Goal: Find specific page/section: Find specific page/section

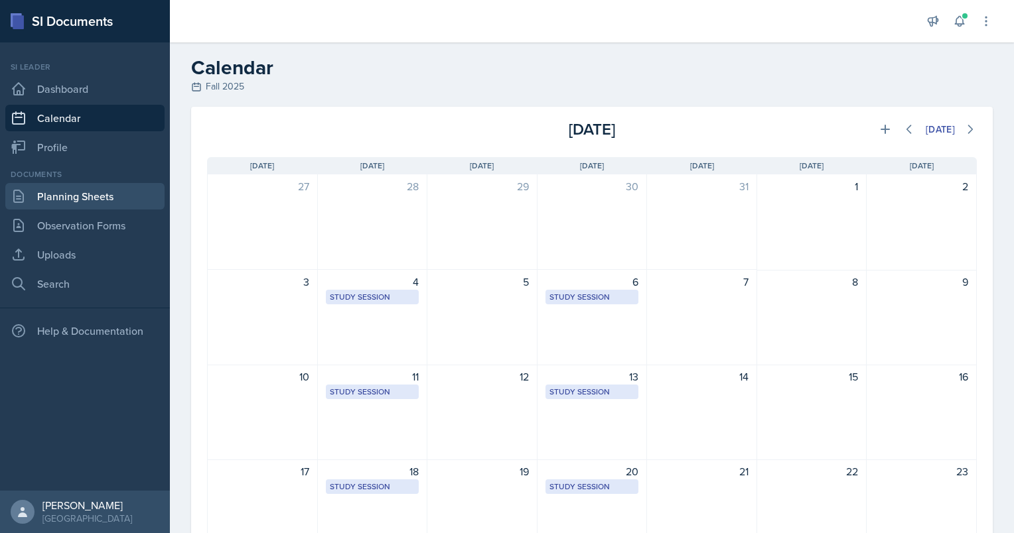
click at [56, 204] on link "Planning Sheets" at bounding box center [84, 196] width 159 height 27
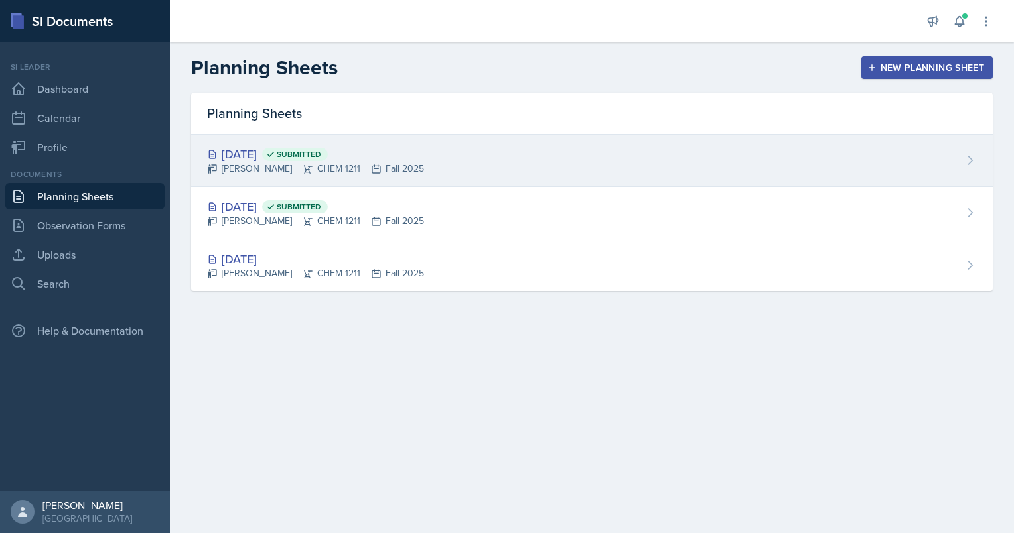
click at [380, 165] on div "[PERSON_NAME] CHEM 1211 Fall 2025" at bounding box center [315, 169] width 217 height 14
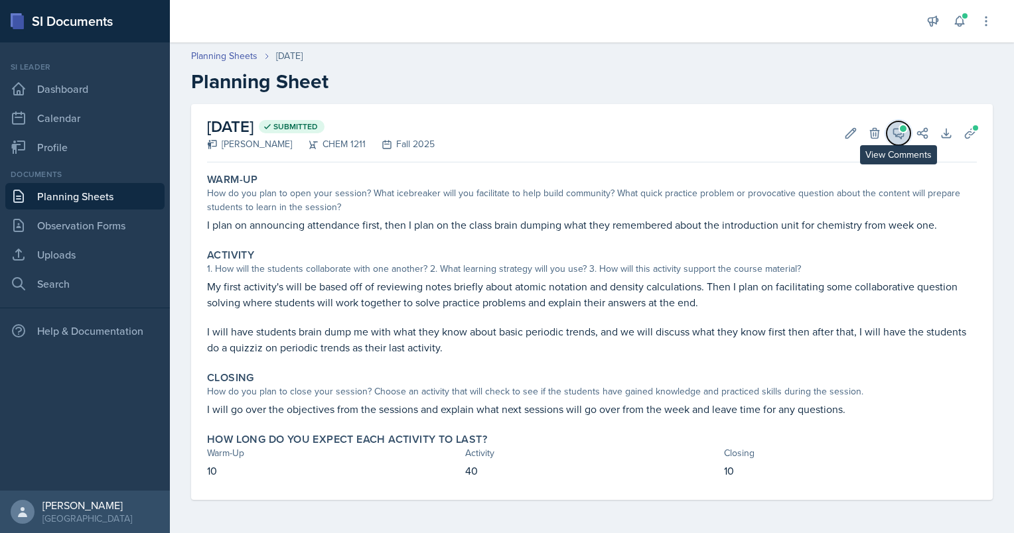
click at [898, 137] on icon at bounding box center [898, 133] width 13 height 13
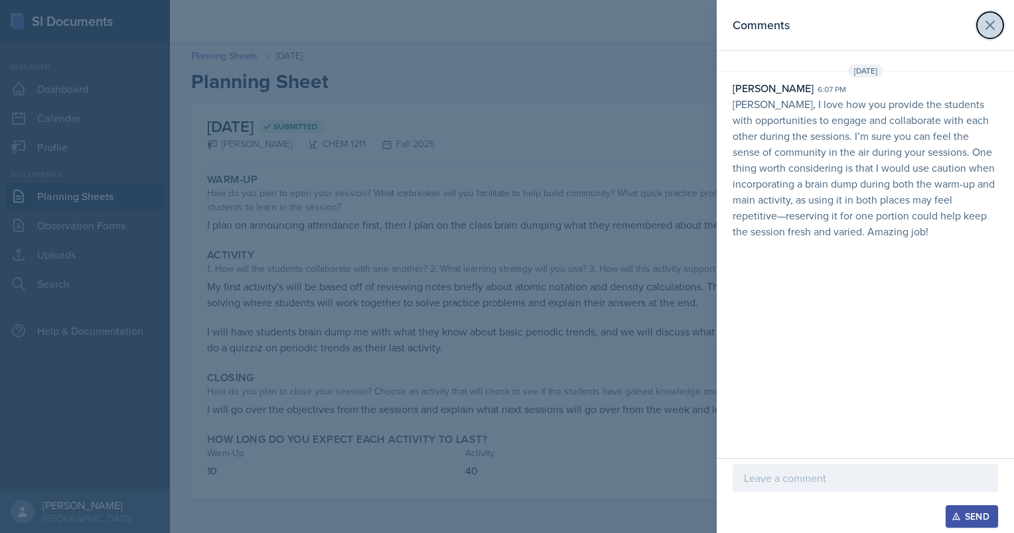
click at [996, 27] on icon at bounding box center [990, 25] width 16 height 16
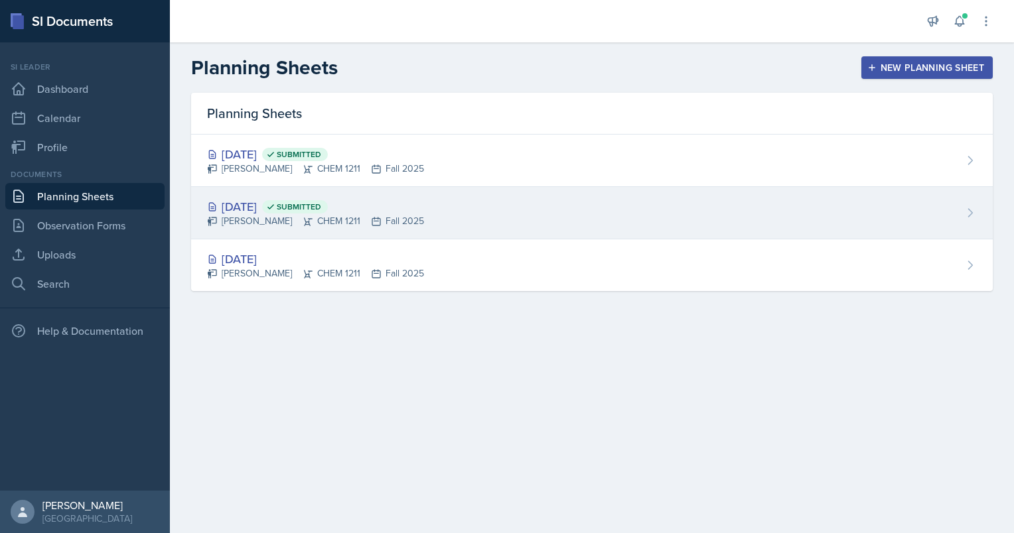
click at [337, 218] on div "[PERSON_NAME] CHEM 1211 Fall 2025" at bounding box center [315, 221] width 217 height 14
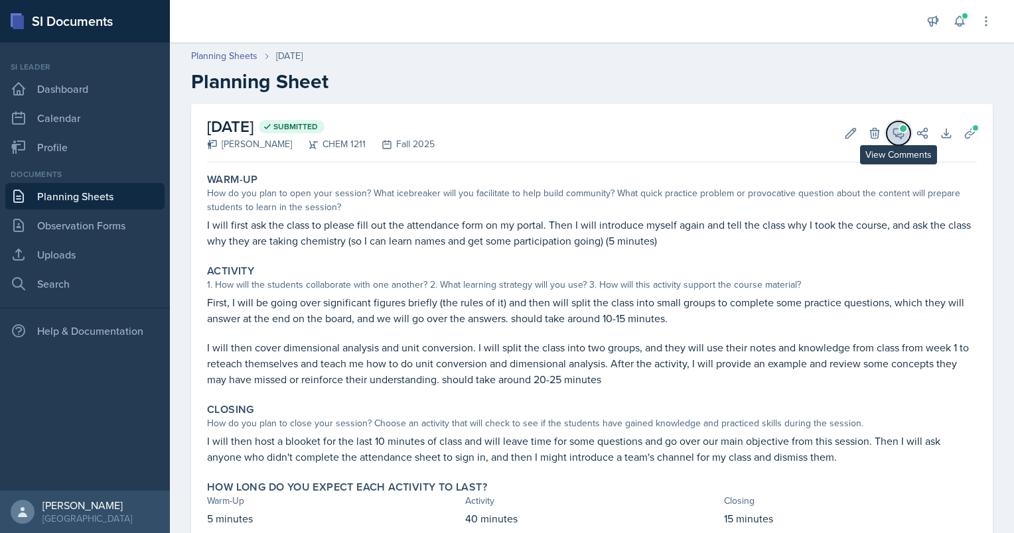
click at [900, 129] on span at bounding box center [903, 128] width 7 height 7
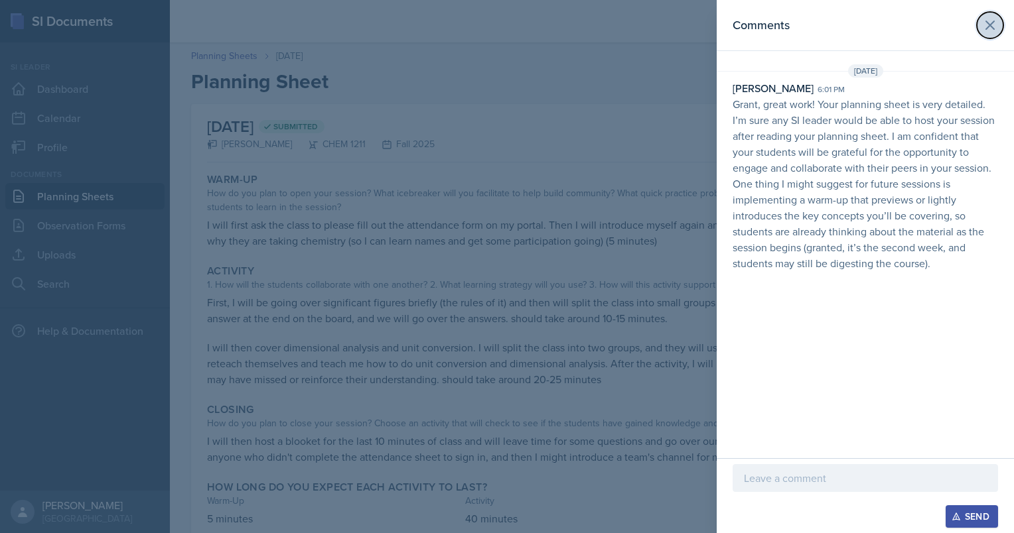
click at [996, 26] on icon at bounding box center [990, 25] width 16 height 16
